Goal: Task Accomplishment & Management: Manage account settings

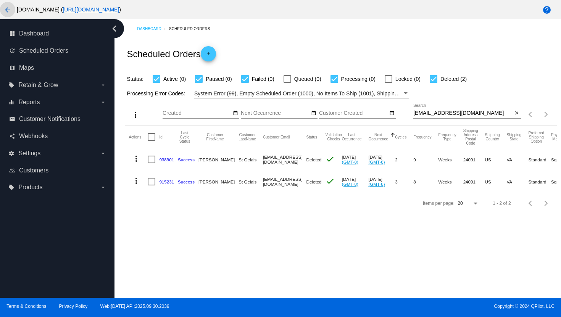
click at [11, 12] on mat-icon "arrow_back" at bounding box center [7, 9] width 9 height 9
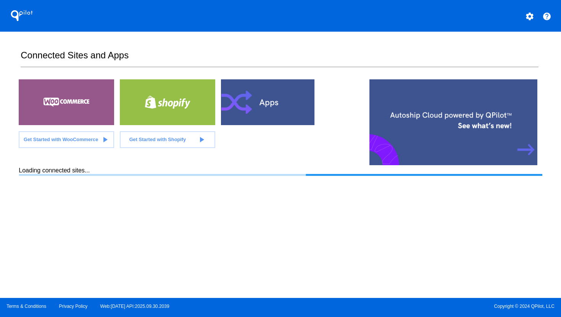
click at [530, 19] on mat-icon "settings" at bounding box center [529, 16] width 9 height 9
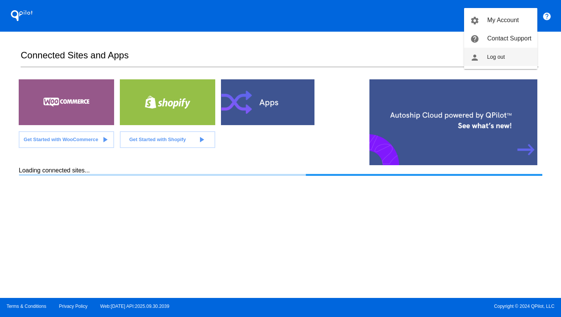
click at [504, 59] on button "person Log out" at bounding box center [500, 57] width 73 height 18
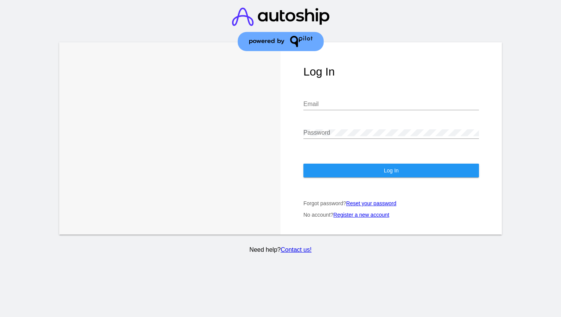
click at [321, 101] on input "Email" at bounding box center [390, 104] width 175 height 7
type input "[PERSON_NAME][EMAIL_ADDRESS][DOMAIN_NAME]"
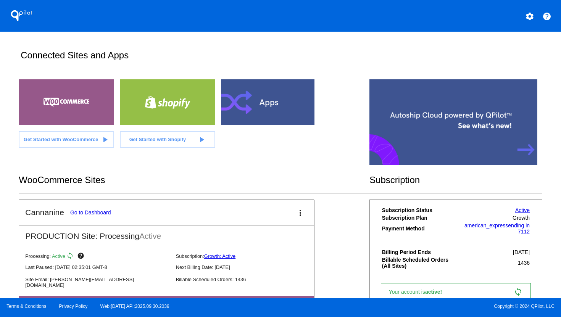
click at [96, 212] on link "Go to Dashboard" at bounding box center [90, 212] width 41 height 6
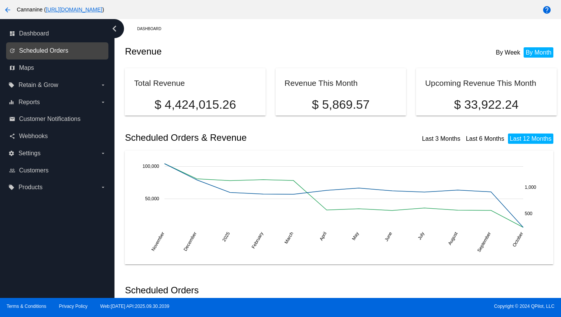
click at [67, 52] on span "Scheduled Orders" at bounding box center [43, 50] width 49 height 7
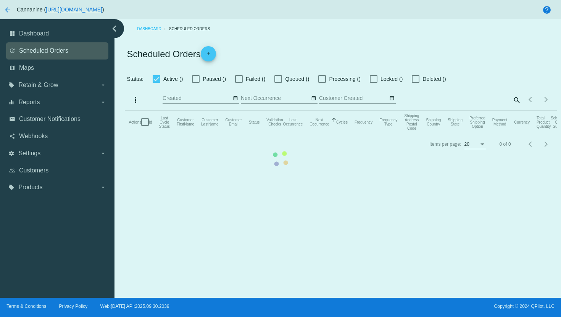
checkbox input "true"
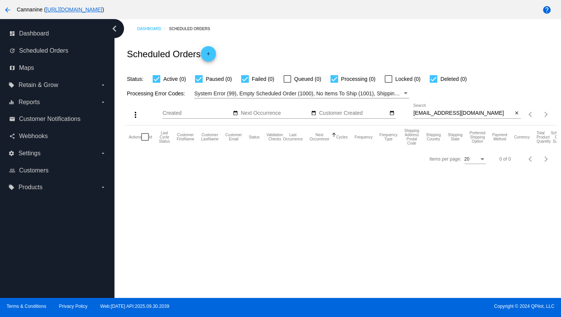
click at [452, 114] on input "[EMAIL_ADDRESS][DOMAIN_NAME]" at bounding box center [463, 113] width 100 height 6
click at [451, 114] on input "[EMAIL_ADDRESS][DOMAIN_NAME]" at bounding box center [463, 113] width 100 height 6
paste input "[EMAIL_ADDRESS][DOMAIN_NAME]"
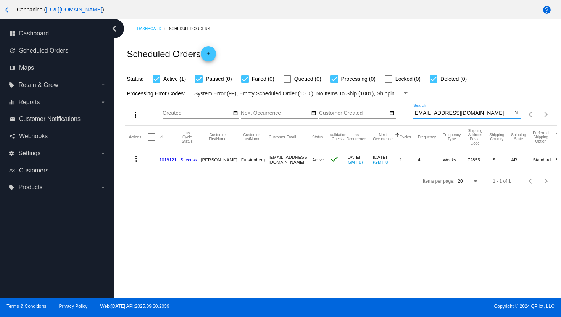
type input "[EMAIL_ADDRESS][DOMAIN_NAME]"
click at [136, 162] on mat-icon "more_vert" at bounding box center [136, 158] width 9 height 9
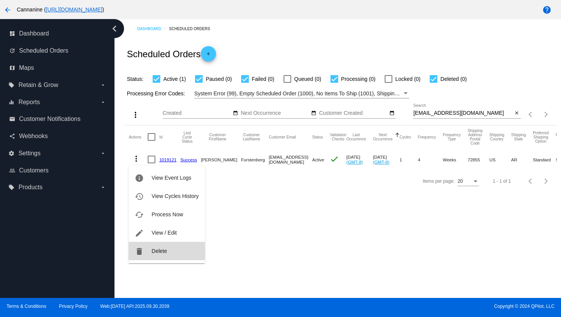
click at [153, 249] on span "Delete" at bounding box center [158, 251] width 15 height 6
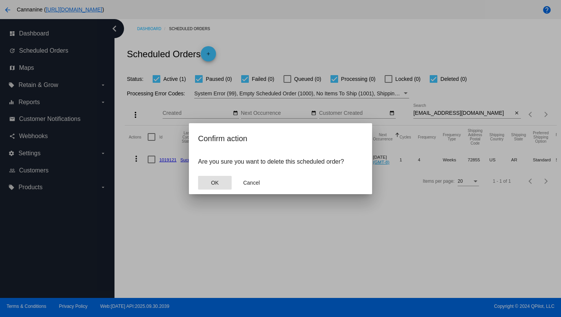
click at [208, 189] on mat-dialog-actions "OK Cancel" at bounding box center [280, 182] width 165 height 23
click at [213, 184] on span "OK" at bounding box center [215, 183] width 8 height 6
